Goal: Task Accomplishment & Management: Use online tool/utility

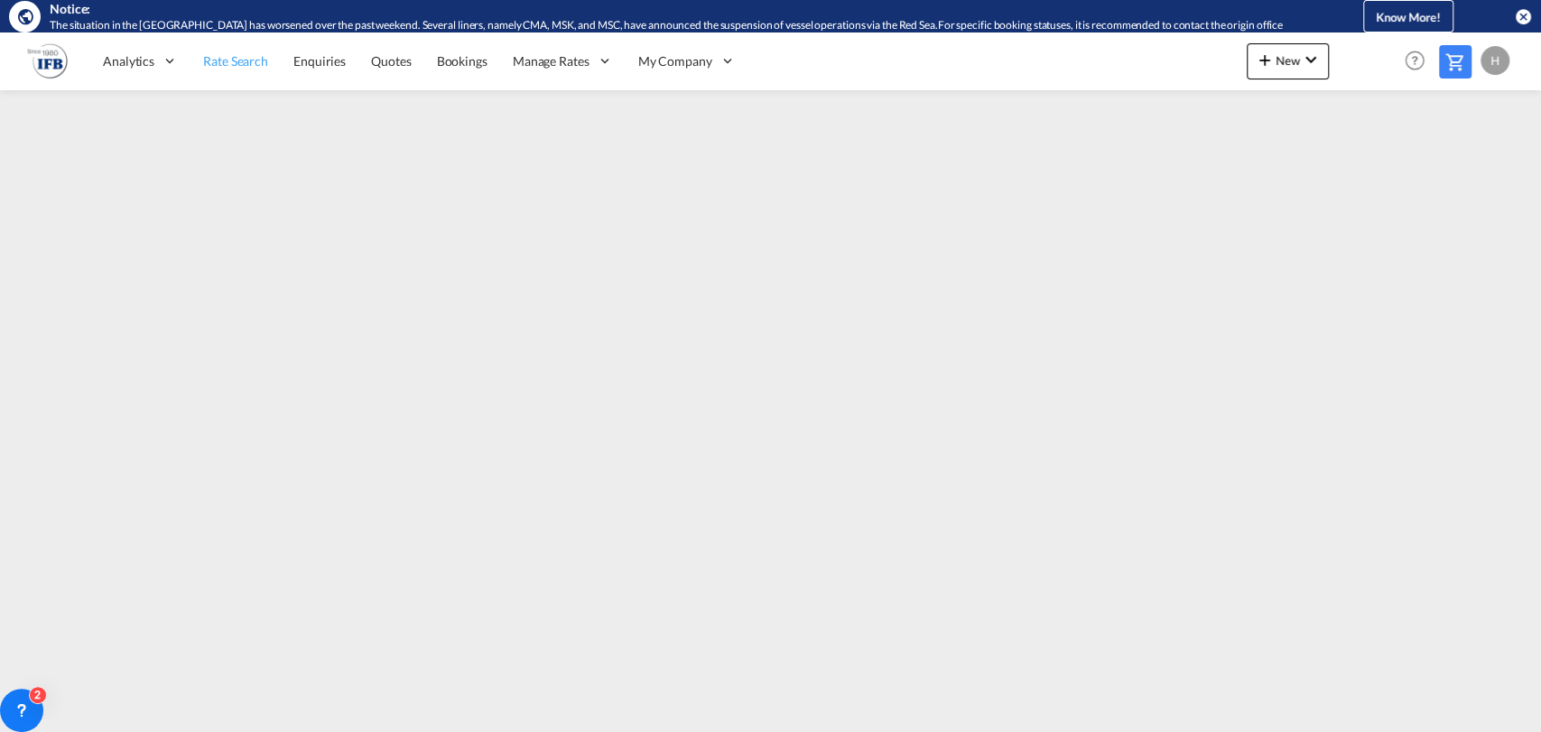
click at [238, 62] on span "Rate Search" at bounding box center [235, 60] width 65 height 15
click at [1274, 64] on md-icon "icon-plus 400-fg" at bounding box center [1265, 60] width 22 height 22
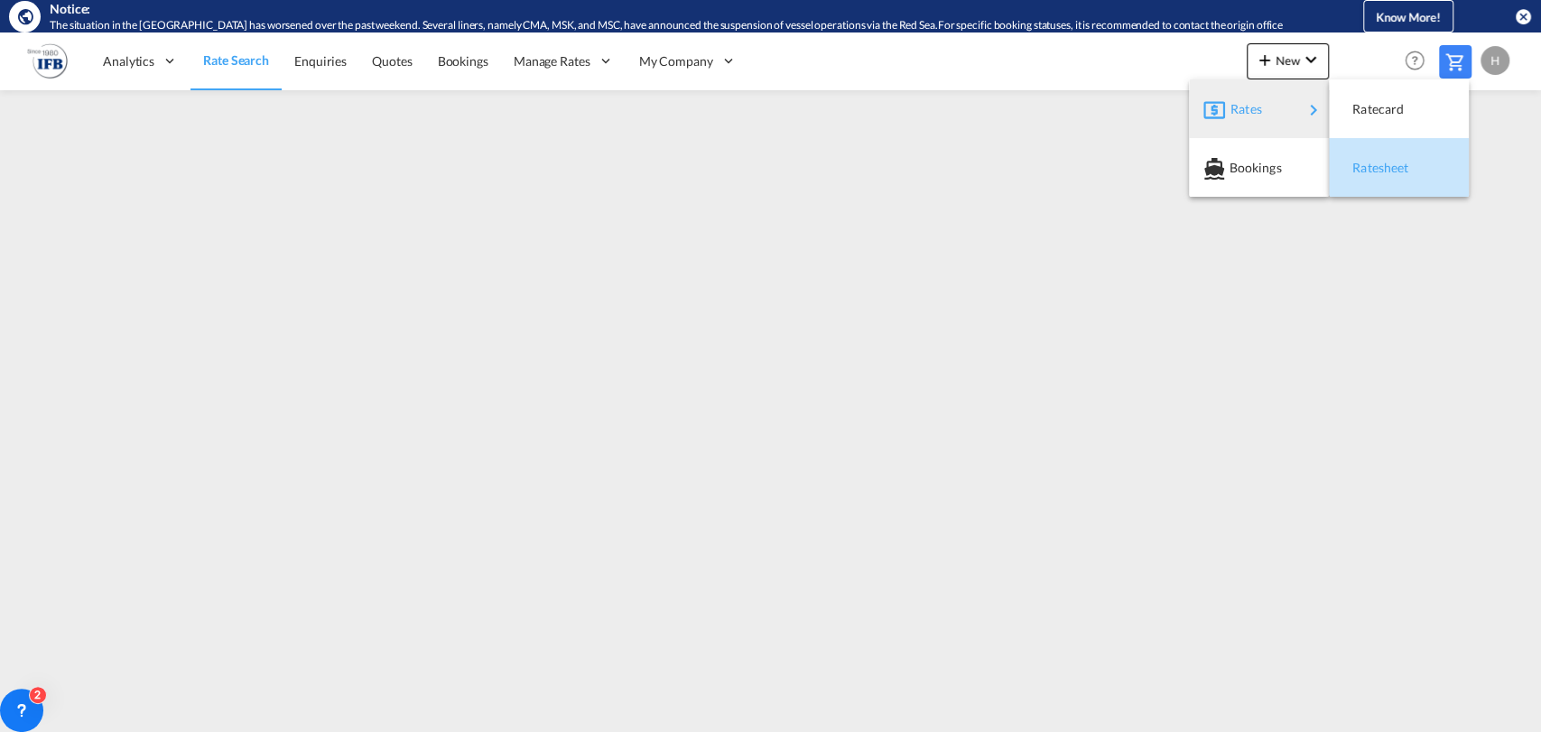
click at [1356, 161] on span "Ratesheet" at bounding box center [1362, 168] width 20 height 36
